Goal: Navigation & Orientation: Find specific page/section

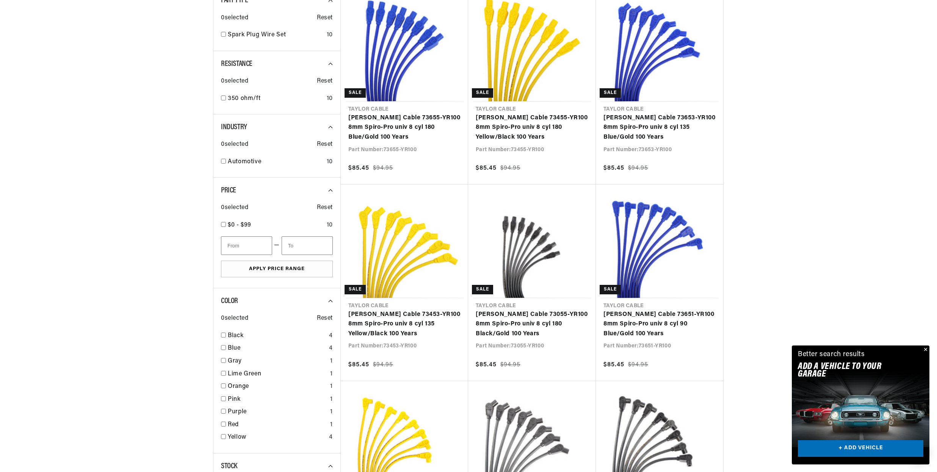
scroll to position [263, 0]
click at [927, 347] on button "Close" at bounding box center [924, 350] width 9 height 9
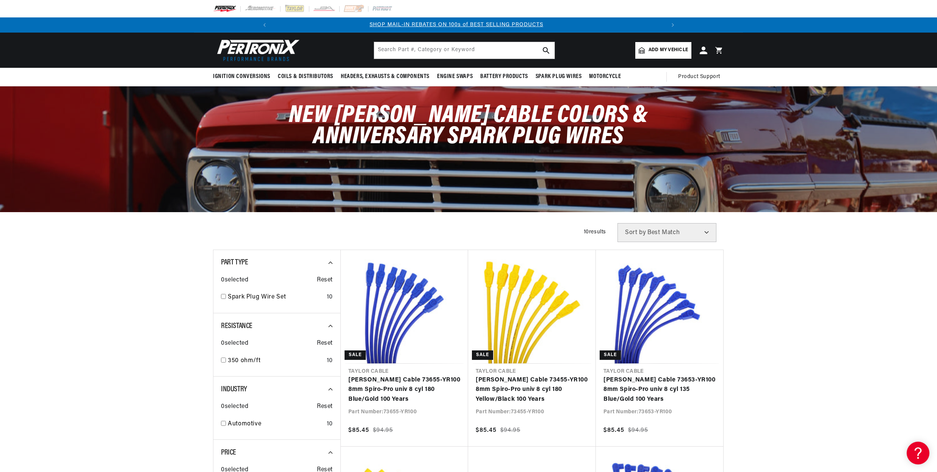
scroll to position [0, 0]
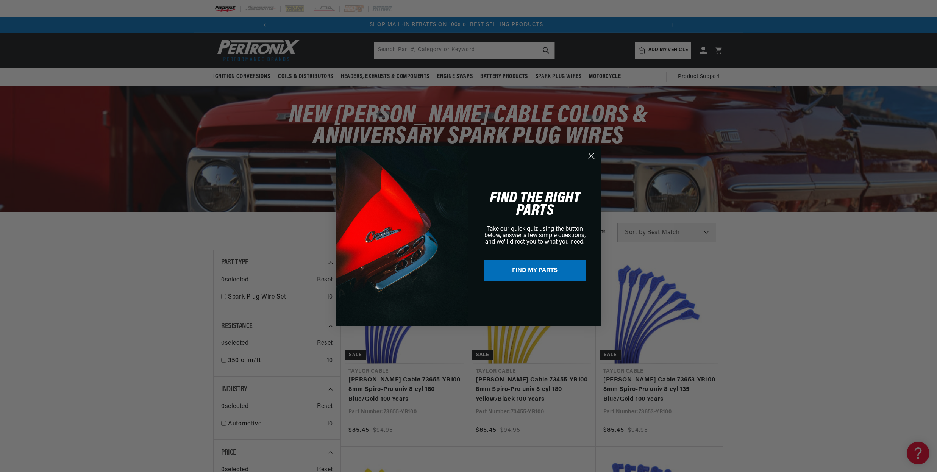
drag, startPoint x: 588, startPoint y: 155, endPoint x: 589, endPoint y: 144, distance: 11.8
click at [588, 155] on circle "Close dialog" at bounding box center [591, 155] width 13 height 13
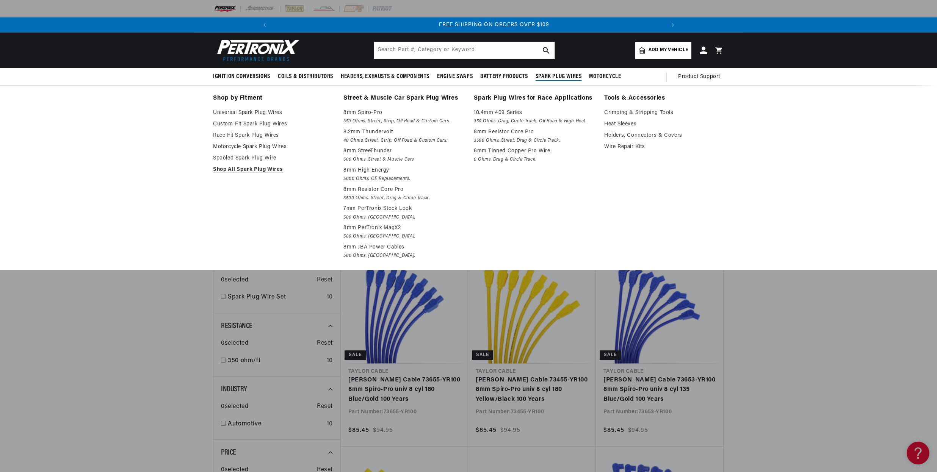
scroll to position [0, 811]
click at [227, 111] on link "Universal Spark Plug Wires" at bounding box center [273, 112] width 120 height 9
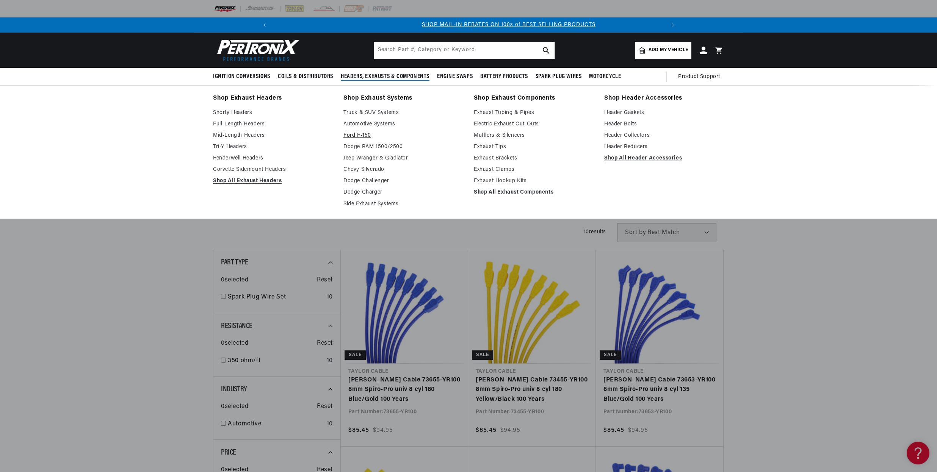
scroll to position [0, 405]
click at [254, 125] on link "Full-Length Headers" at bounding box center [273, 124] width 120 height 9
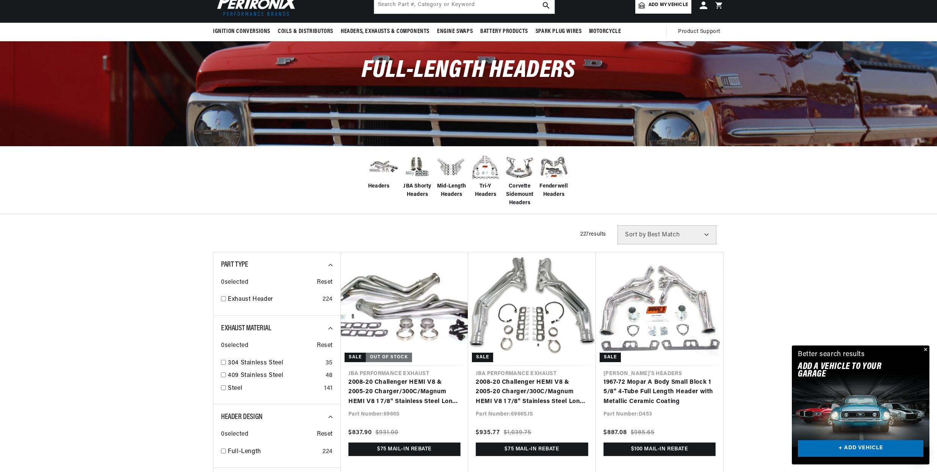
click at [557, 187] on span "Fenderwell Headers" at bounding box center [553, 190] width 30 height 17
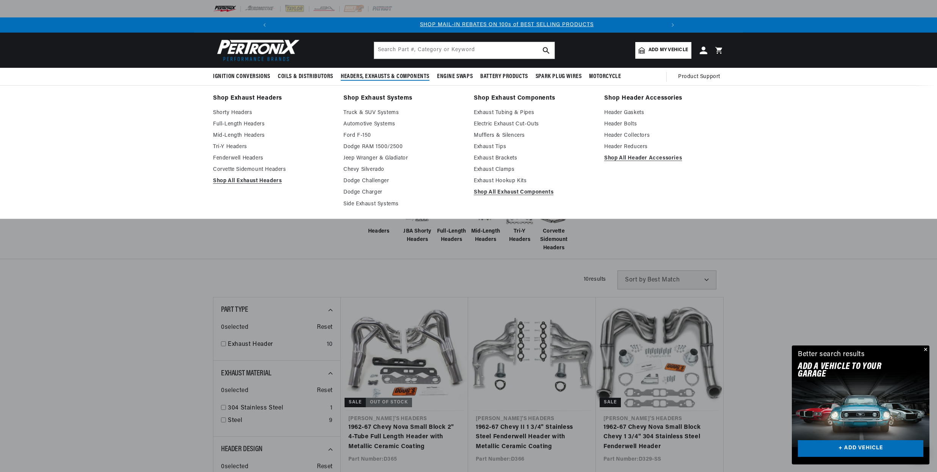
scroll to position [0, 405]
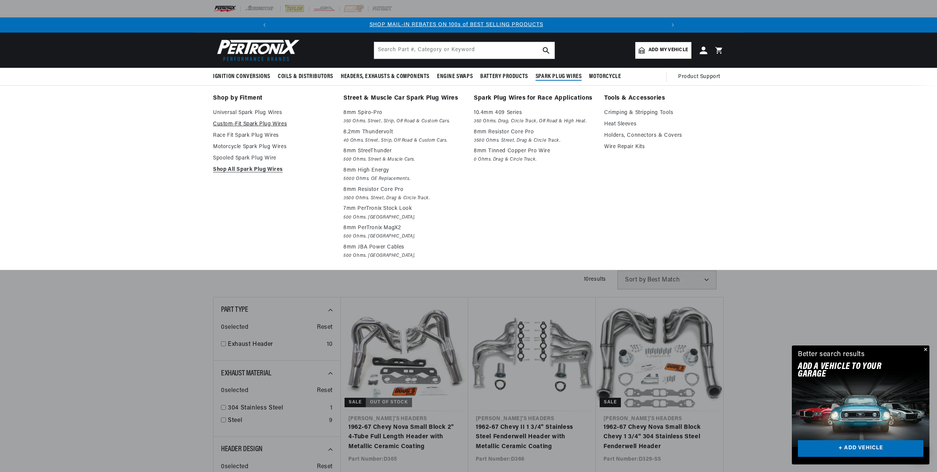
click at [250, 121] on link "Custom-Fit Spark Plug Wires" at bounding box center [273, 124] width 120 height 9
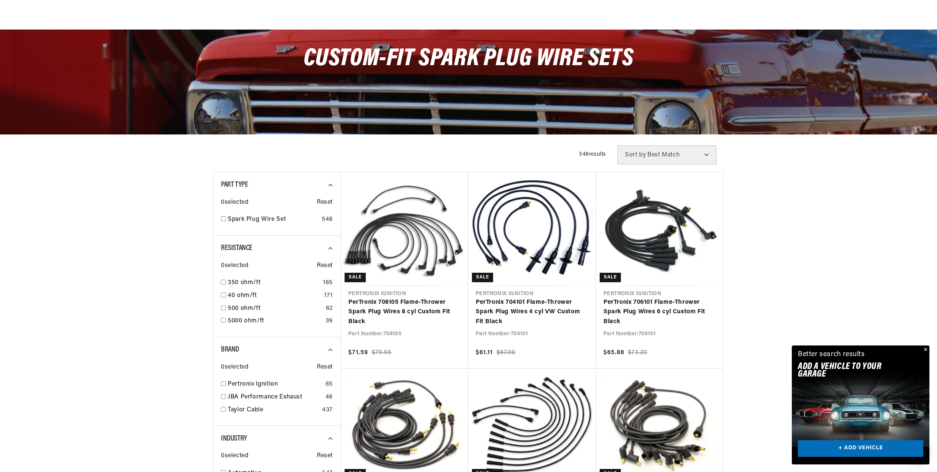
scroll to position [254, 0]
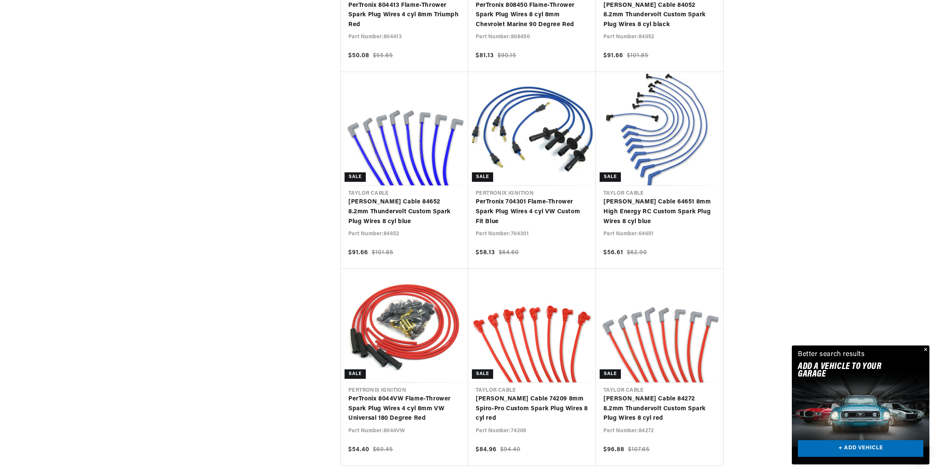
scroll to position [1339, 0]
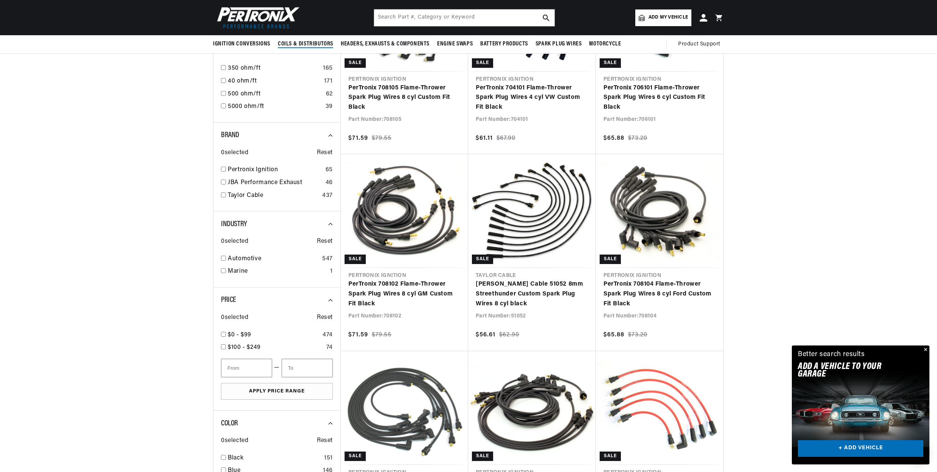
scroll to position [0, 811]
